Goal: Check status

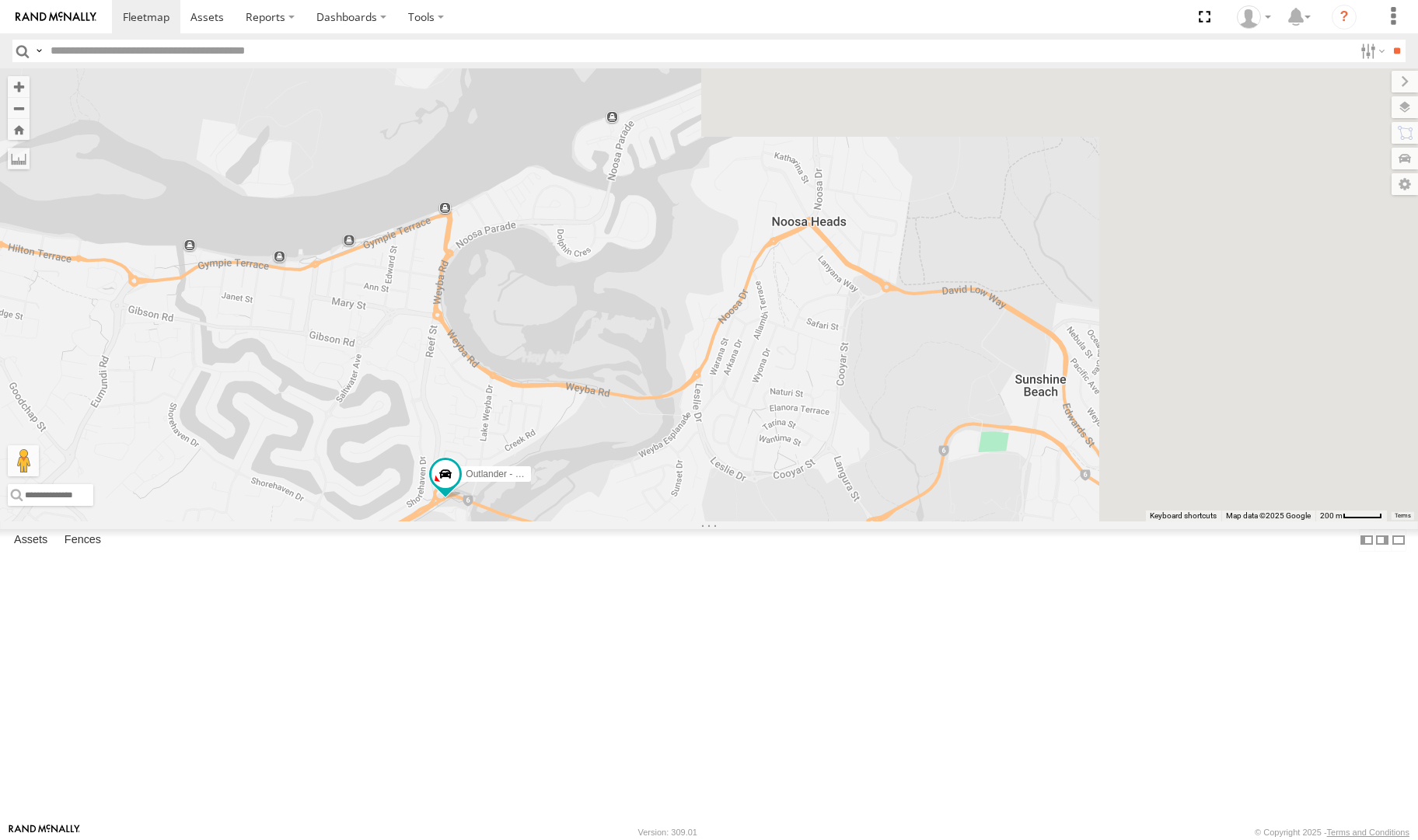
drag, startPoint x: 1014, startPoint y: 128, endPoint x: 790, endPoint y: 372, distance: 331.2
click at [790, 372] on div "Red Van - 286 HK8 Outlander - 005GJ8" at bounding box center [709, 294] width 1418 height 452
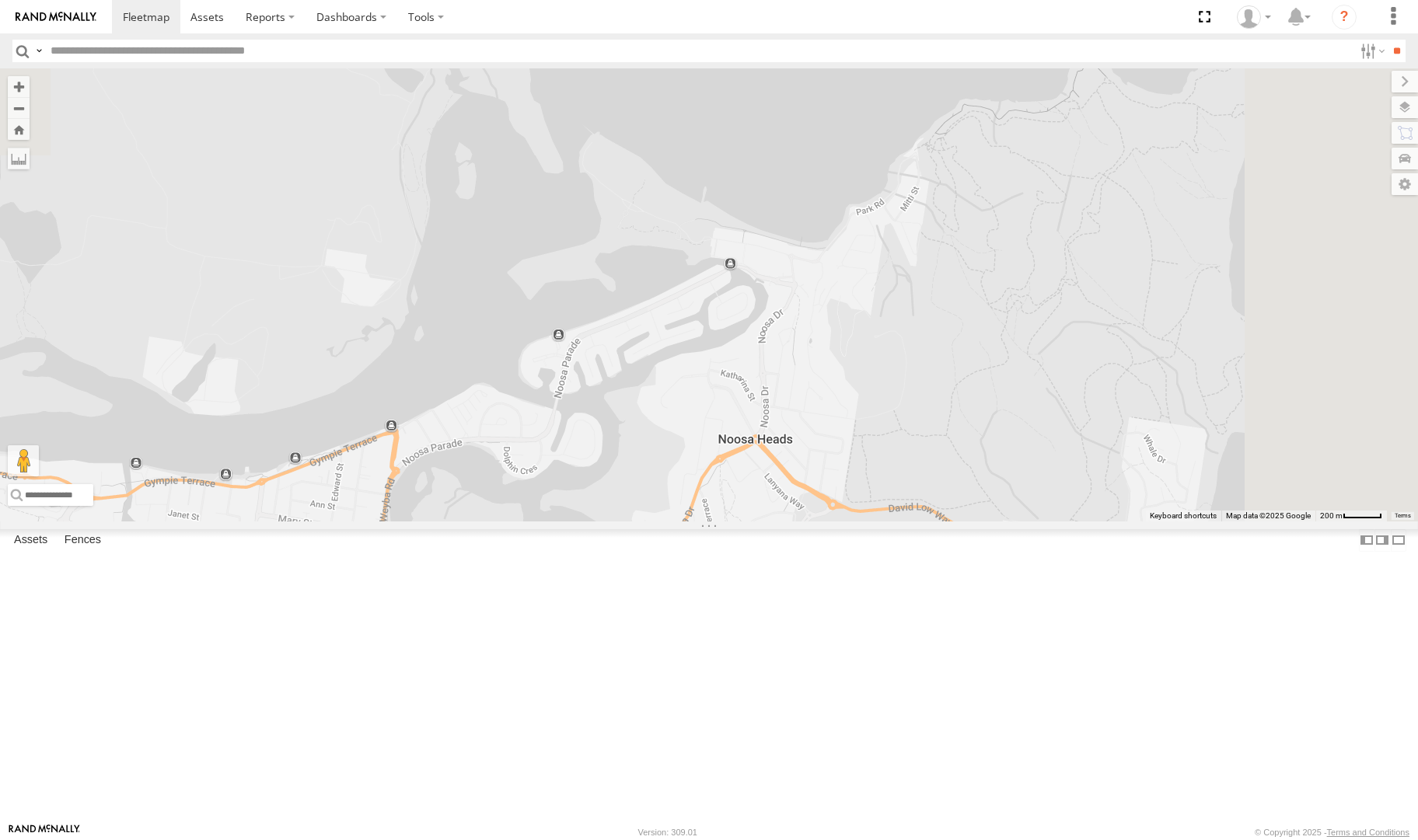
drag, startPoint x: 1090, startPoint y: 143, endPoint x: 1034, endPoint y: 367, distance: 230.9
click at [1034, 367] on div "Red Van - 286 HK8 Outlander - 005GJ8" at bounding box center [709, 294] width 1418 height 452
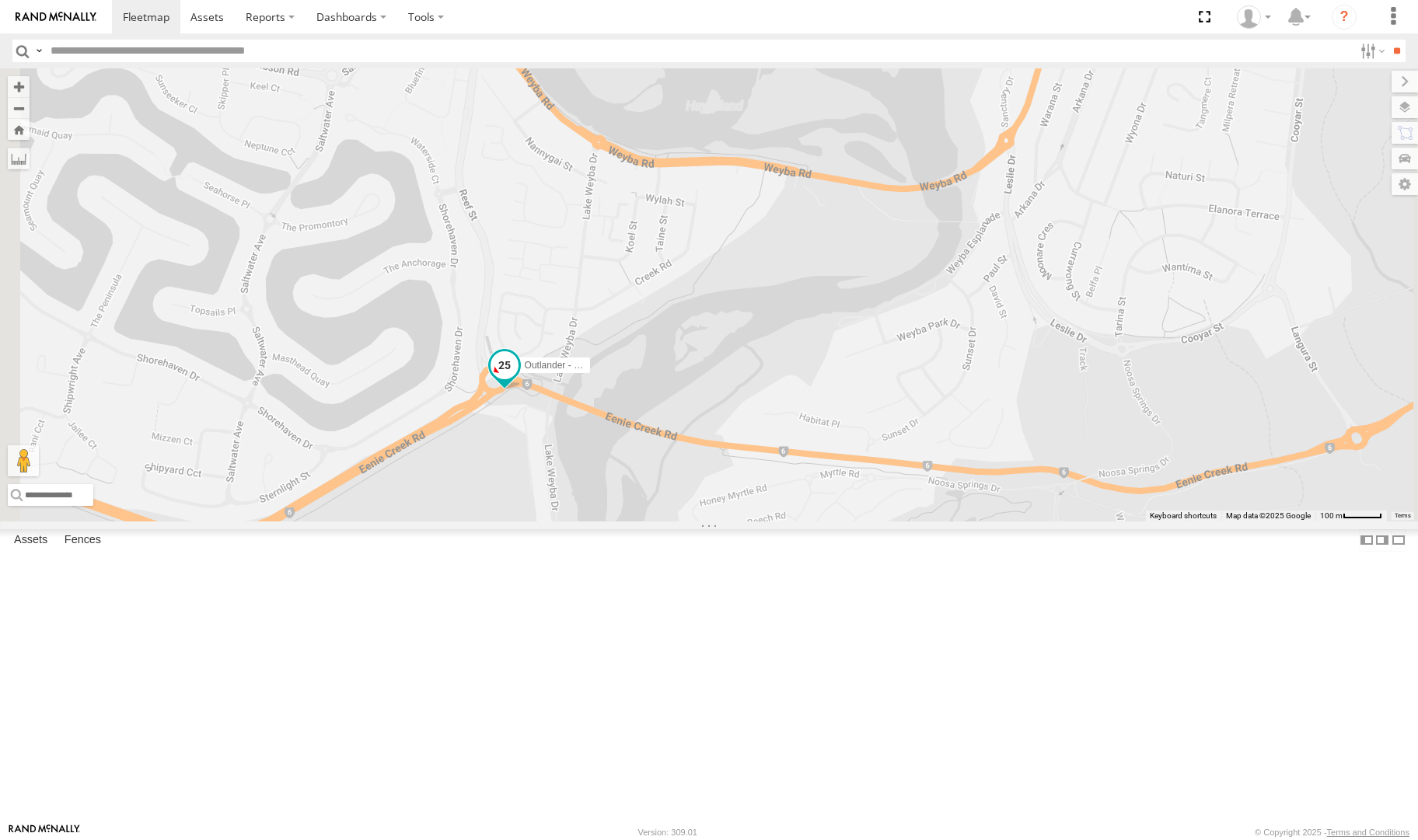
click at [518, 380] on span at bounding box center [504, 365] width 28 height 28
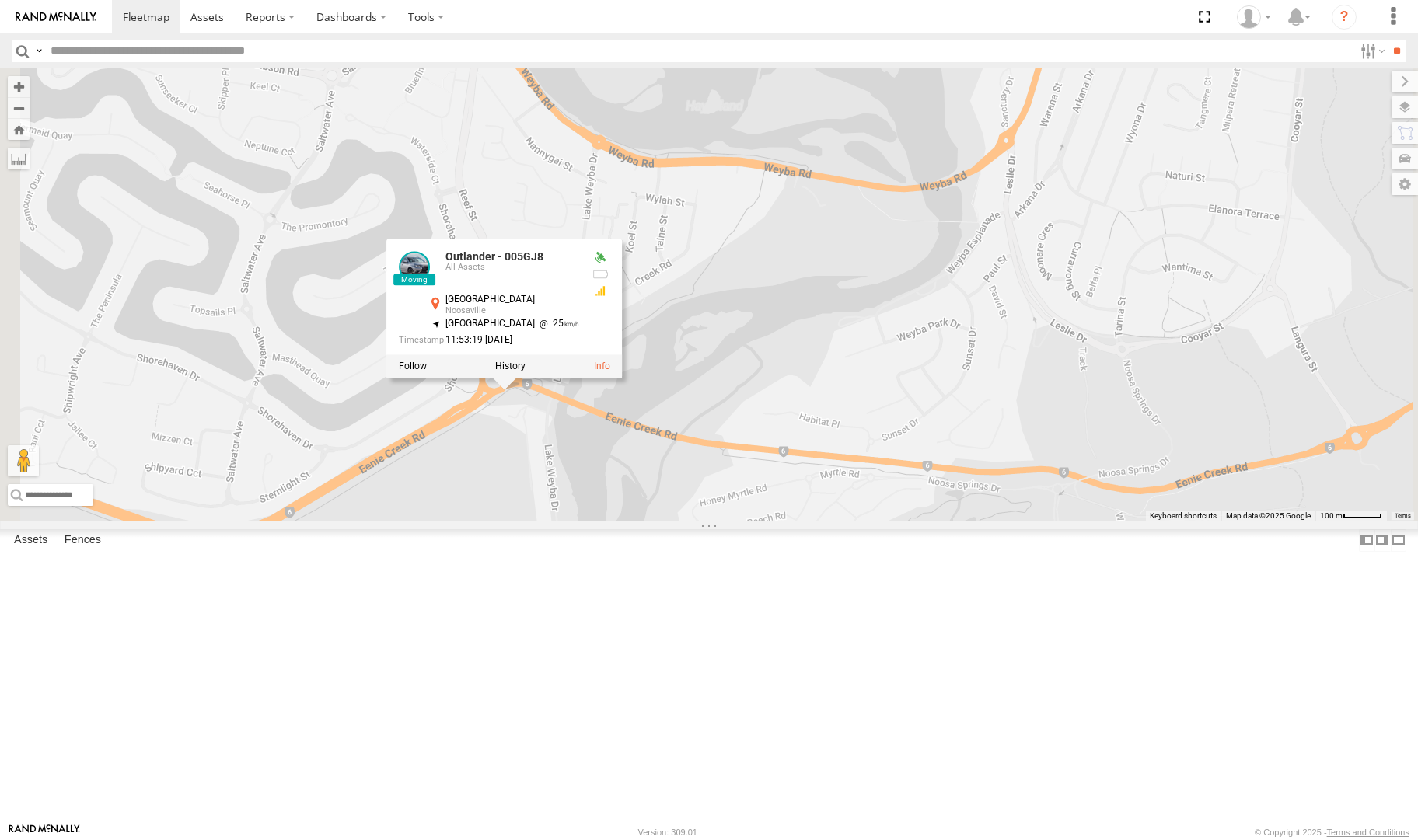
click at [1099, 521] on div "Red Van - 286 HK8 Outlander - 005GJ8 Outlander - 005GJ8 All Assets [GEOGRAPHIC_…" at bounding box center [709, 294] width 1418 height 452
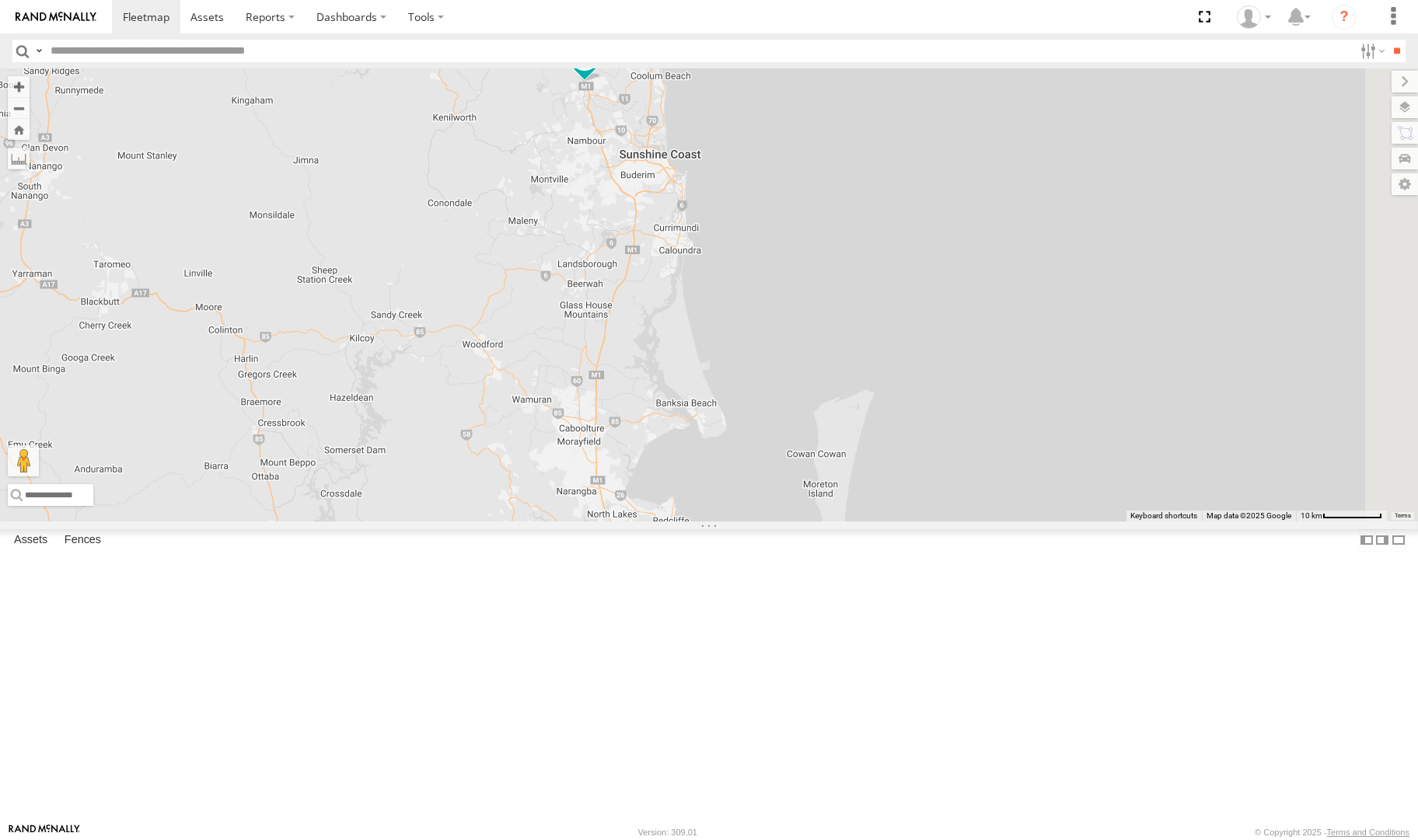
drag, startPoint x: 1034, startPoint y: 660, endPoint x: 887, endPoint y: 609, distance: 155.6
click at [848, 392] on div "Outlander - 005GJ8" at bounding box center [709, 294] width 1418 height 452
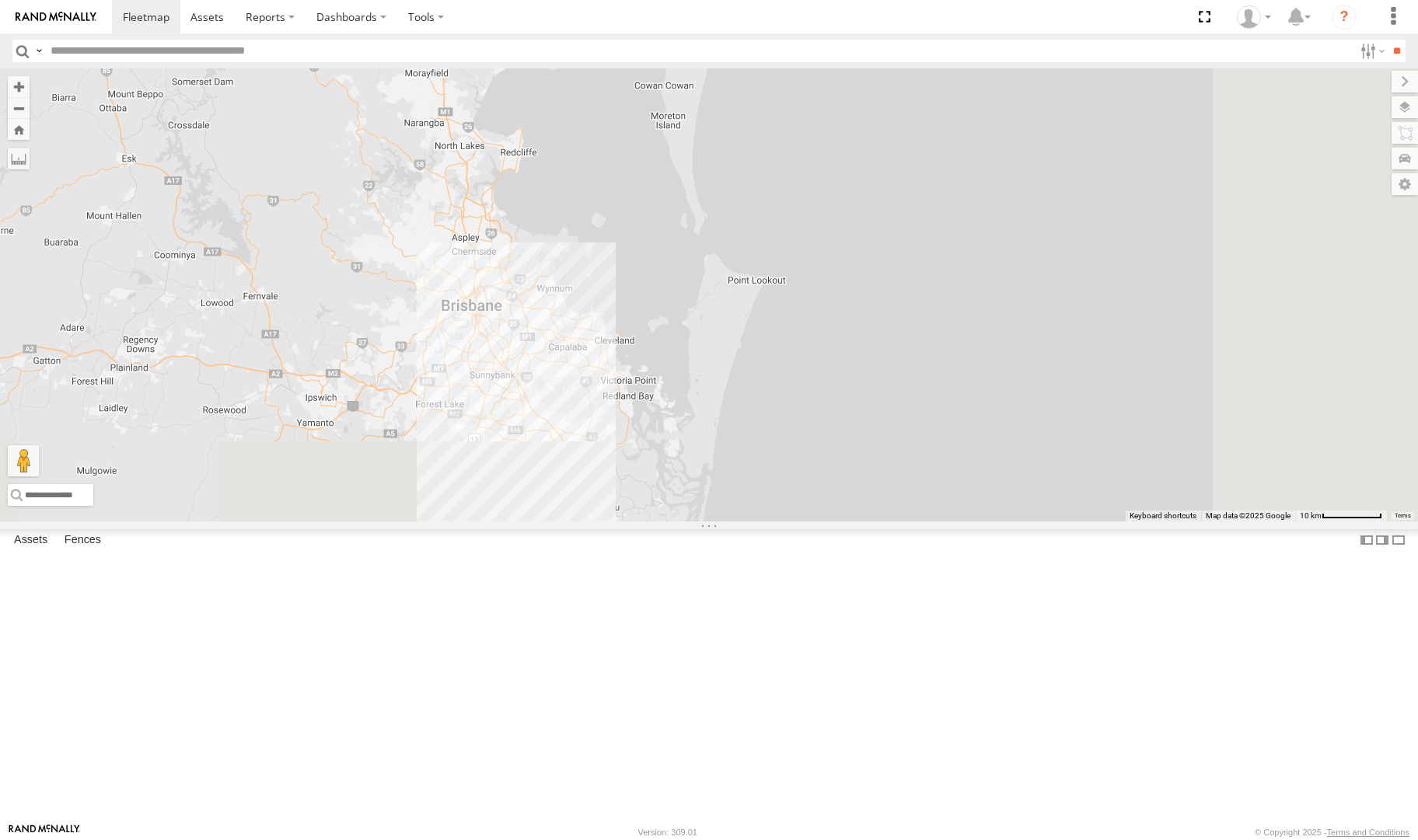
drag, startPoint x: 899, startPoint y: 724, endPoint x: 747, endPoint y: 464, distance: 301.2
click at [752, 360] on div "Outlander - 005GJ8" at bounding box center [709, 294] width 1418 height 452
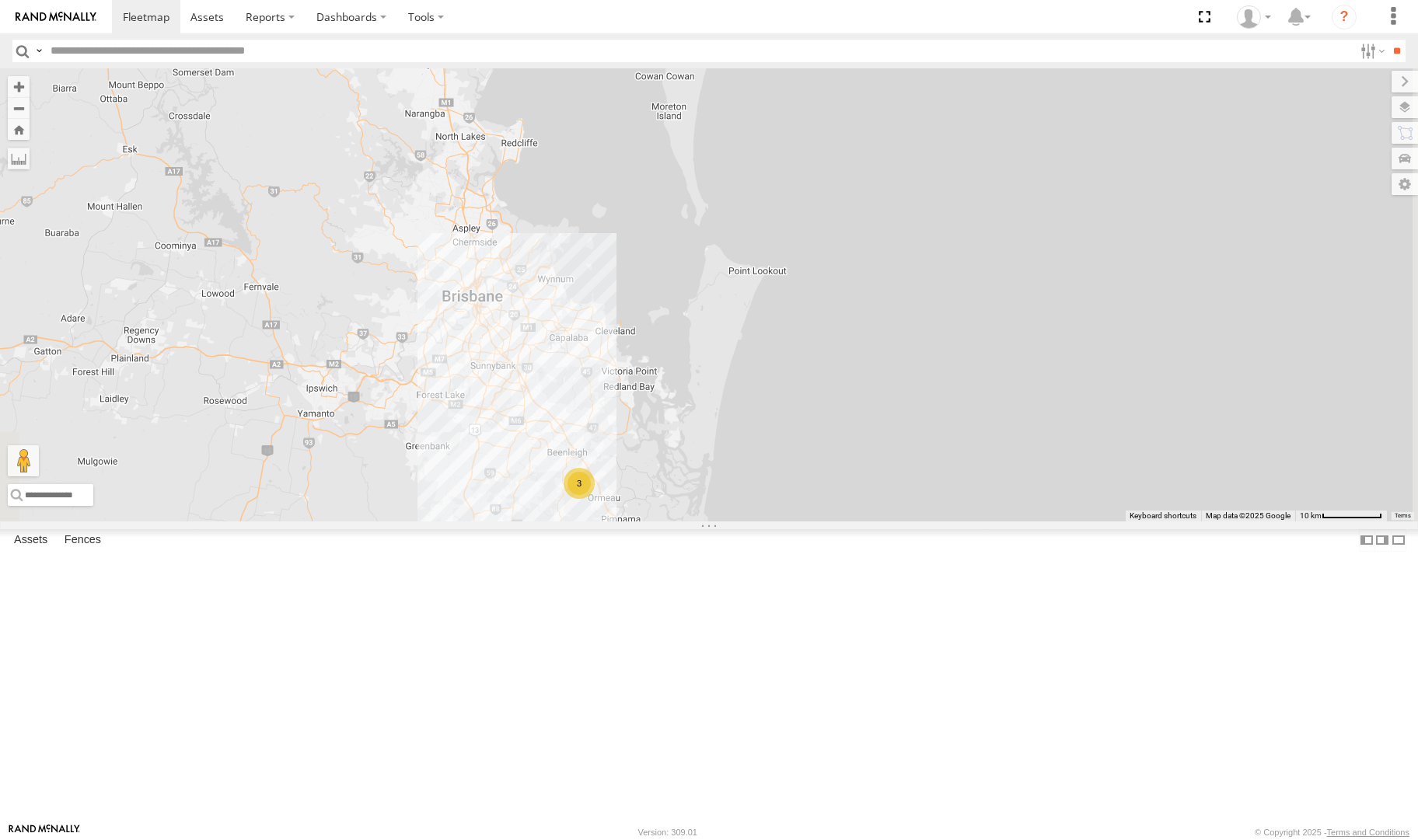
click at [595, 499] on div "3" at bounding box center [579, 483] width 31 height 31
